Goal: Task Accomplishment & Management: Use online tool/utility

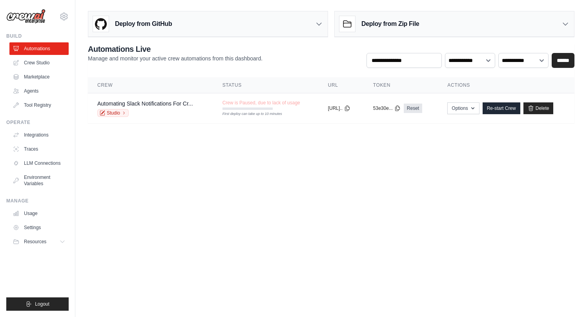
click at [168, 172] on body "nick.rolls@useparagon.com Settings Build Automations Crew Studio" at bounding box center [293, 158] width 587 height 317
click at [20, 57] on link "Crew Studio" at bounding box center [39, 63] width 59 height 13
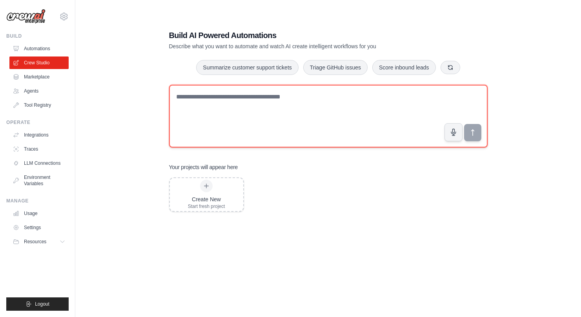
click at [279, 109] on textarea at bounding box center [328, 116] width 319 height 63
click at [269, 106] on textarea at bounding box center [328, 116] width 319 height 63
click at [266, 113] on textarea at bounding box center [328, 116] width 319 height 63
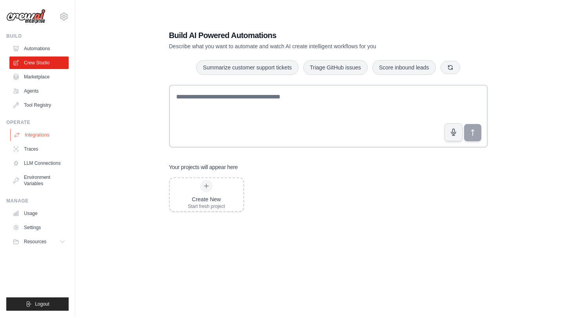
click at [40, 134] on link "Integrations" at bounding box center [39, 135] width 59 height 13
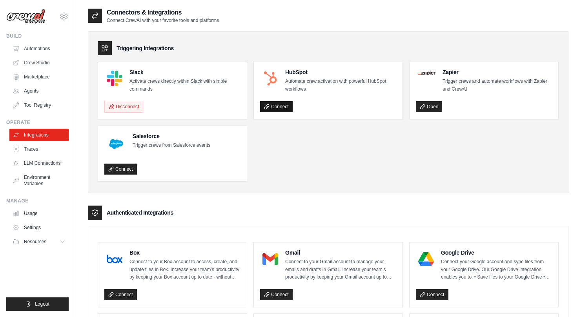
click at [271, 108] on link "Connect" at bounding box center [276, 106] width 33 height 11
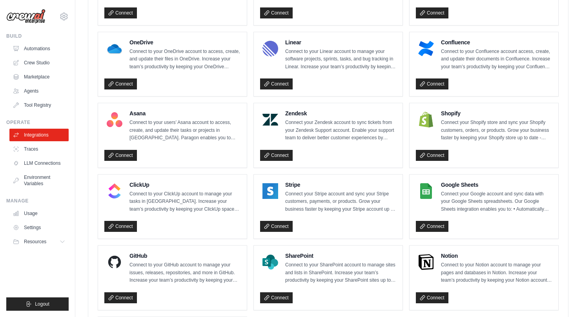
scroll to position [514, 0]
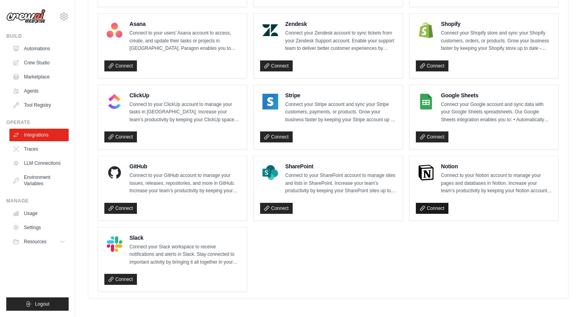
click at [441, 208] on link "Connect" at bounding box center [432, 208] width 33 height 11
click at [123, 274] on link "Connect" at bounding box center [120, 279] width 33 height 11
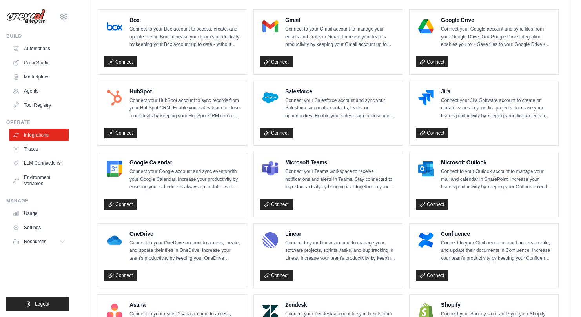
scroll to position [276, 0]
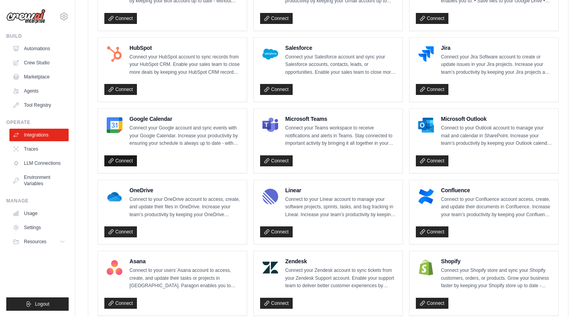
click at [131, 156] on link "Connect" at bounding box center [120, 160] width 33 height 11
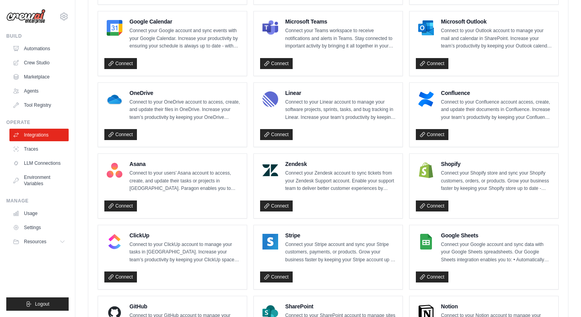
scroll to position [108, 0]
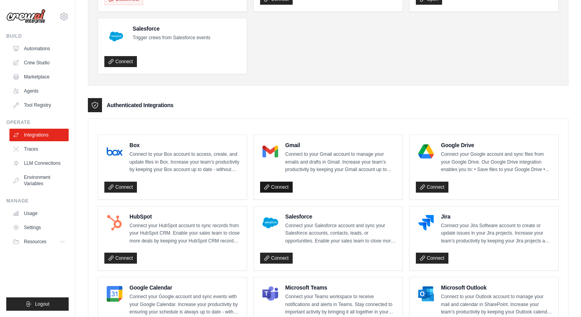
click at [273, 186] on link "Connect" at bounding box center [276, 187] width 33 height 11
click at [452, 110] on div "Authenticated Integrations" at bounding box center [328, 105] width 481 height 14
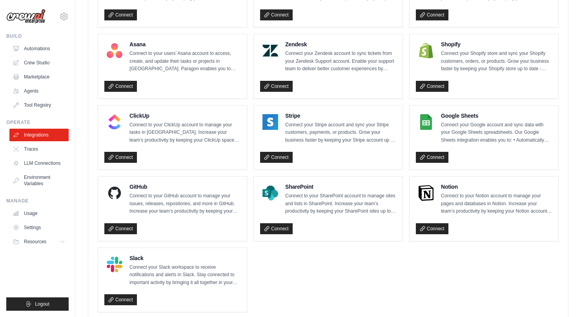
scroll to position [514, 0]
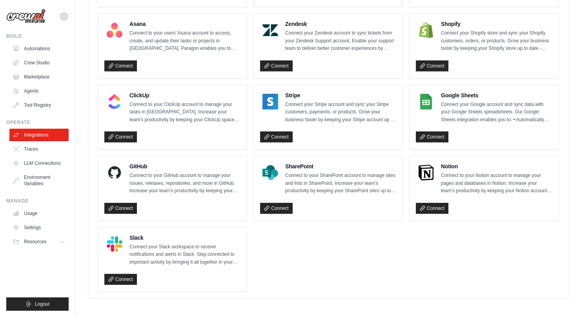
click at [326, 244] on ul "Box Connect to your Box account to access, create, and update files in Box. Inc…" at bounding box center [328, 10] width 461 height 564
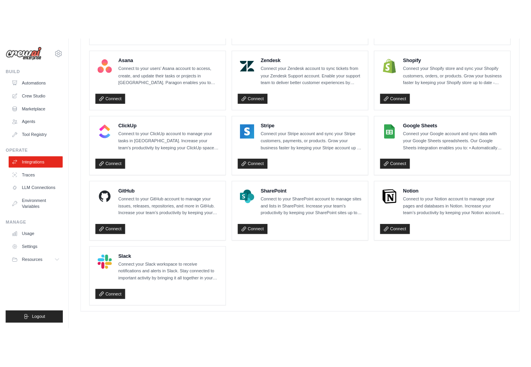
scroll to position [464, 0]
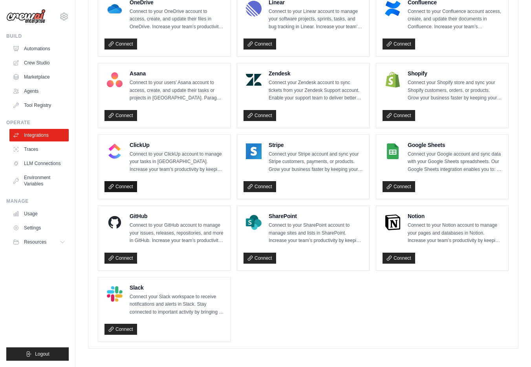
click at [119, 188] on link "Connect" at bounding box center [120, 186] width 33 height 11
